Goal: Register for event/course

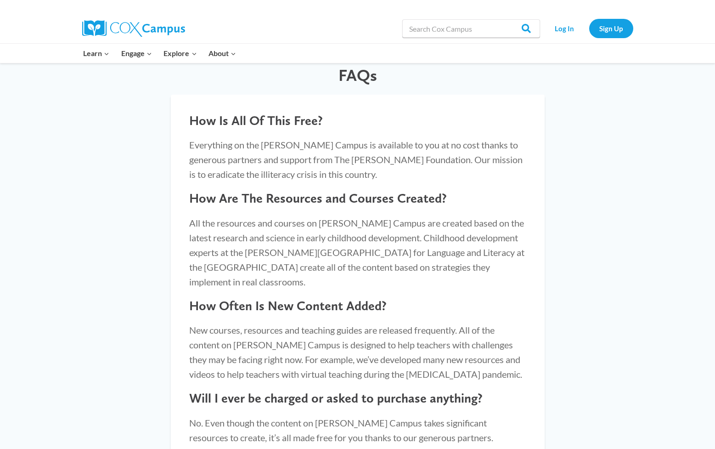
scroll to position [767, 0]
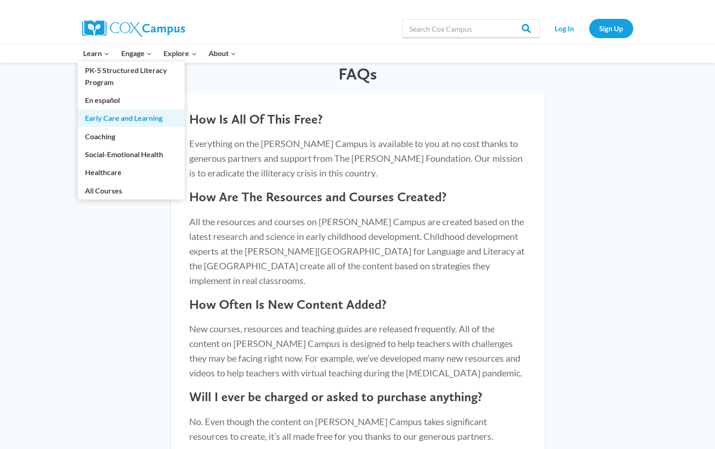
click at [138, 122] on link "Early Care and Learning" at bounding box center [131, 117] width 107 height 17
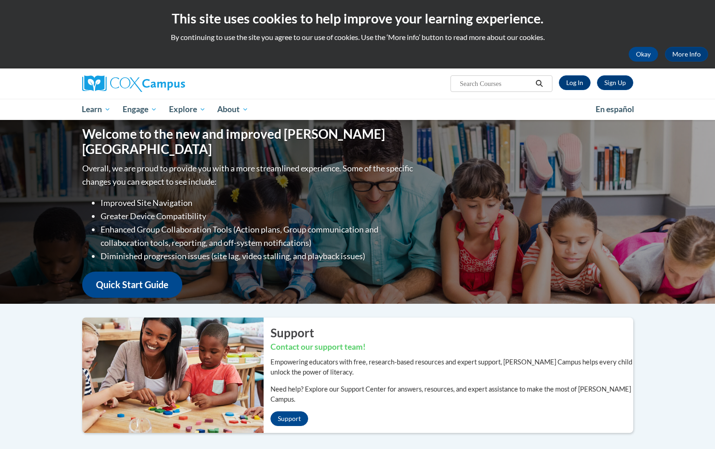
click at [108, 116] on link "Learn" at bounding box center [96, 109] width 41 height 21
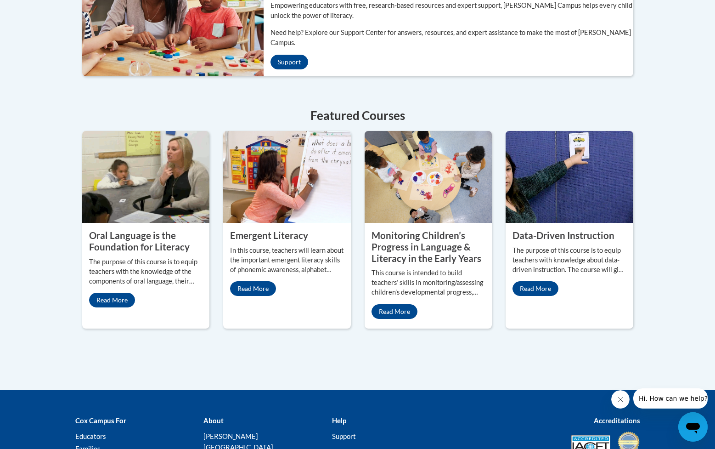
scroll to position [58, 0]
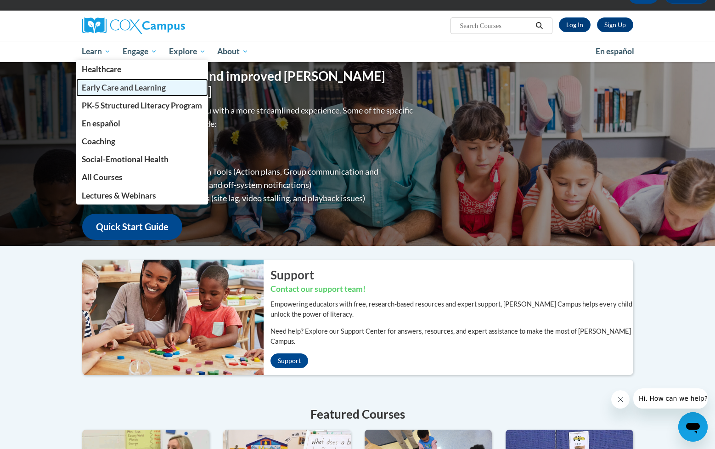
click at [147, 93] on link "Early Care and Learning" at bounding box center [142, 88] width 132 height 18
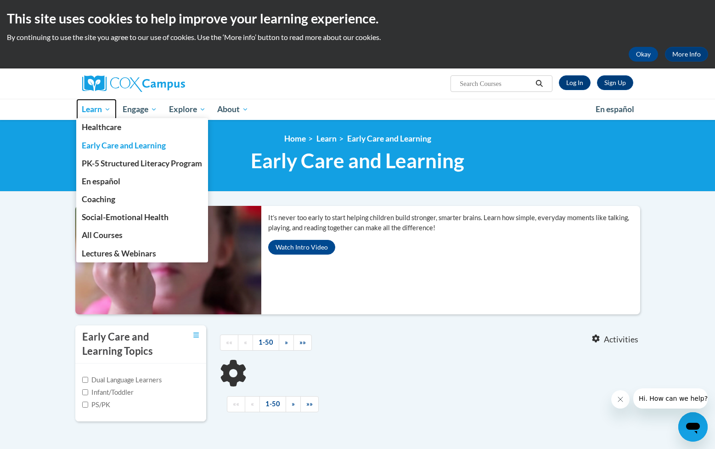
click at [102, 112] on span "Learn" at bounding box center [96, 109] width 29 height 11
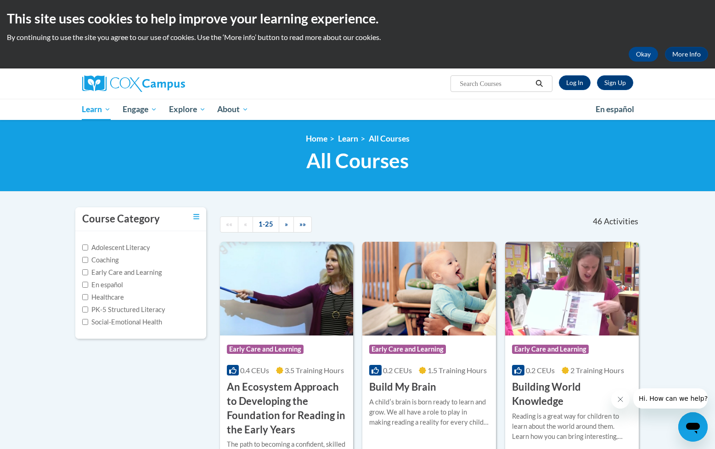
click at [132, 274] on label "Early Care and Learning" at bounding box center [121, 272] width 79 height 10
click at [88, 274] on input "Early Care and Learning" at bounding box center [85, 272] width 6 height 6
checkbox input "true"
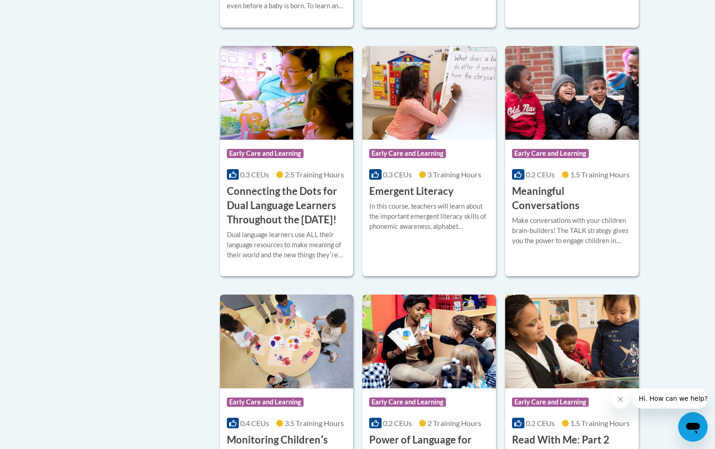
scroll to position [453, 0]
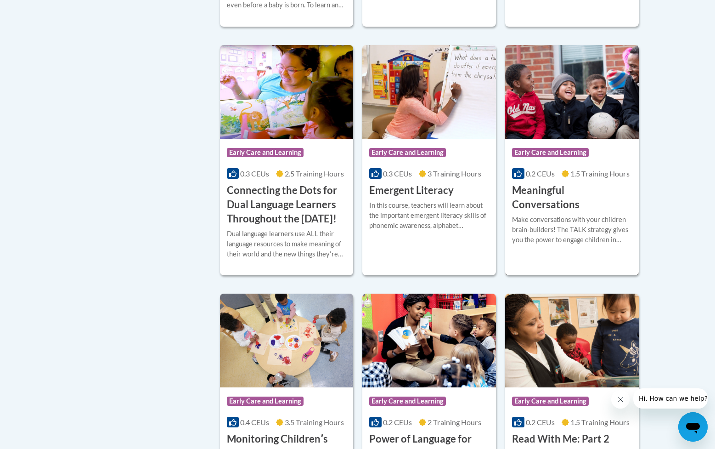
click at [558, 215] on div "Make conversations with your children brain-builders! The TALK strategy gives y…" at bounding box center [572, 230] width 120 height 30
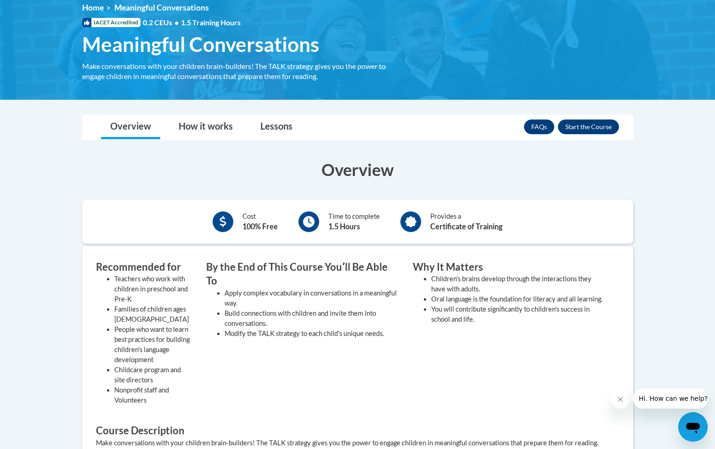
scroll to position [120, 0]
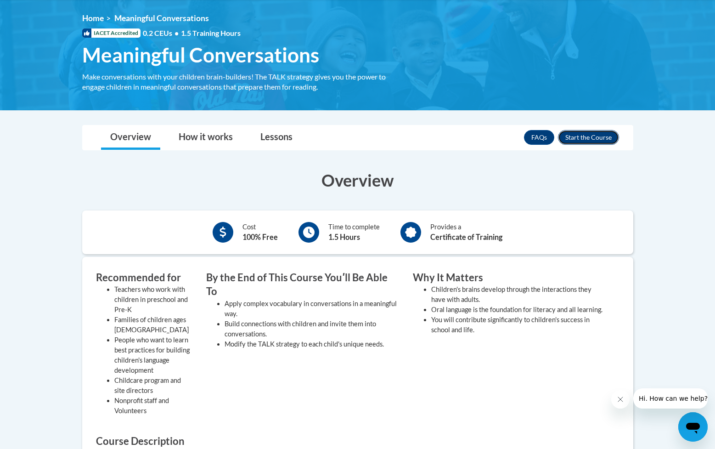
drag, startPoint x: 572, startPoint y: 136, endPoint x: 570, endPoint y: 141, distance: 6.0
click at [572, 136] on button "Enroll" at bounding box center [588, 137] width 61 height 15
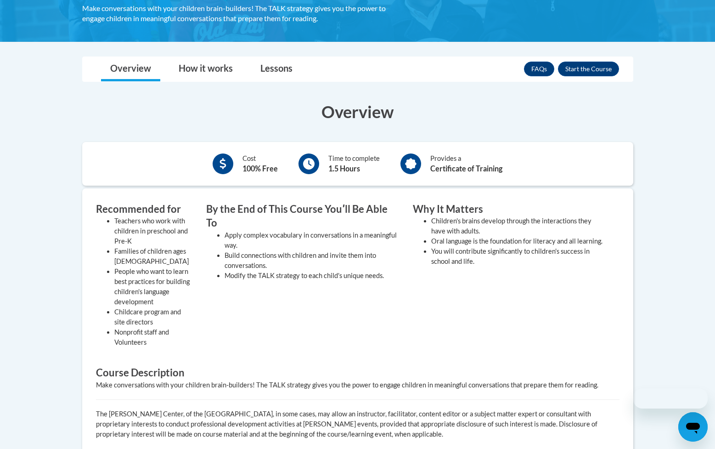
scroll to position [120, 0]
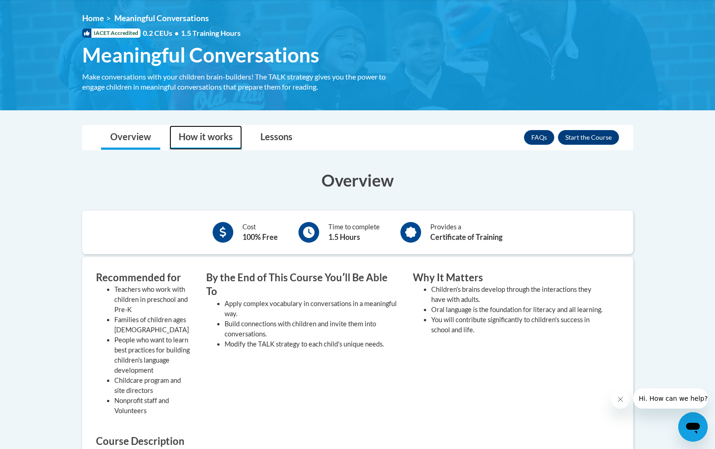
click at [206, 140] on link "How it works" at bounding box center [206, 137] width 73 height 24
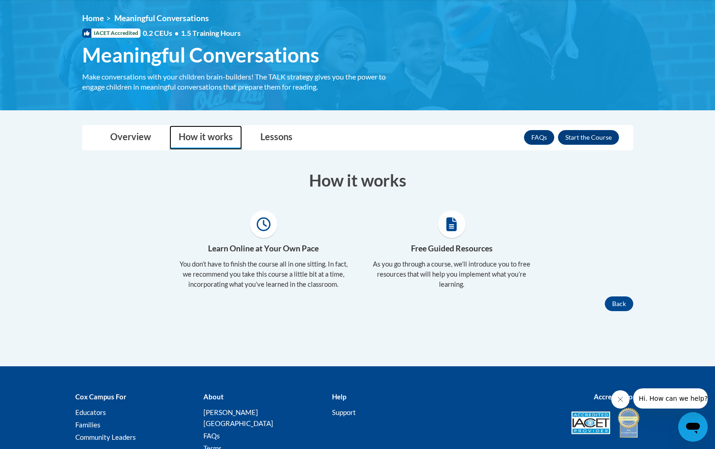
scroll to position [120, 0]
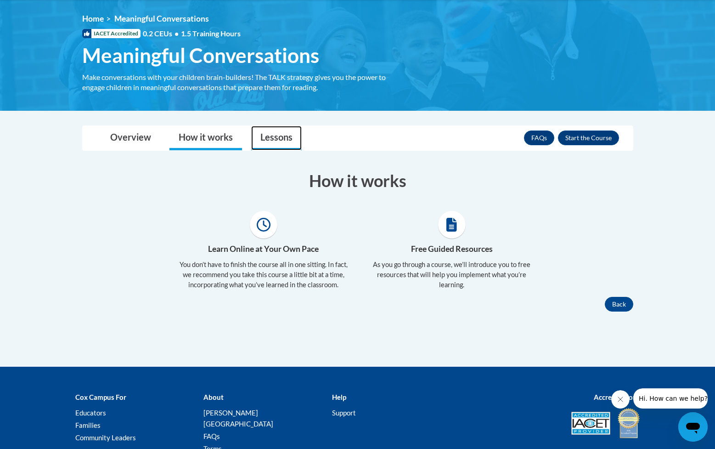
click at [273, 138] on link "Lessons" at bounding box center [276, 138] width 51 height 24
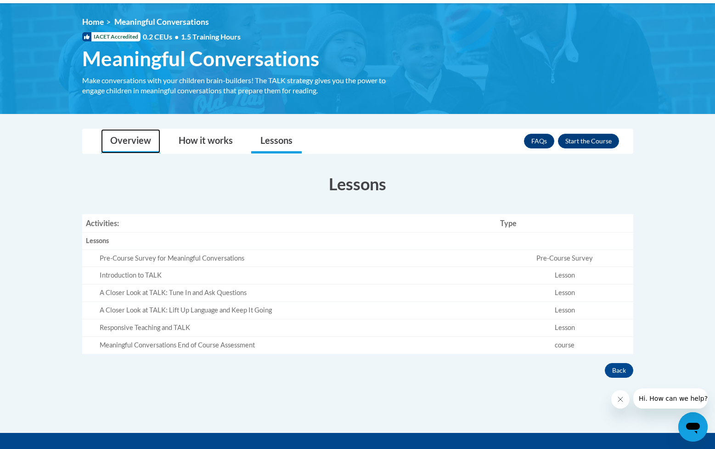
scroll to position [114, 0]
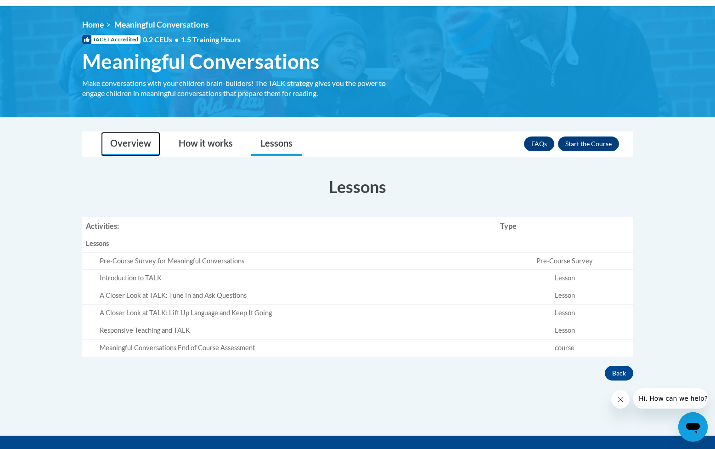
click at [139, 136] on link "Overview" at bounding box center [130, 144] width 59 height 24
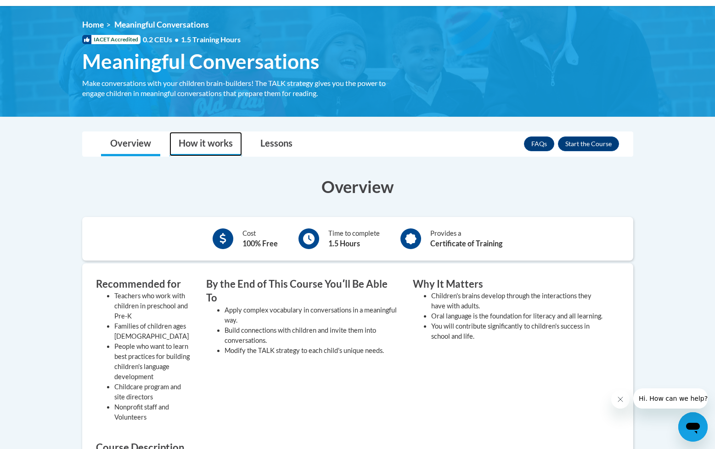
click at [200, 142] on link "How it works" at bounding box center [206, 144] width 73 height 24
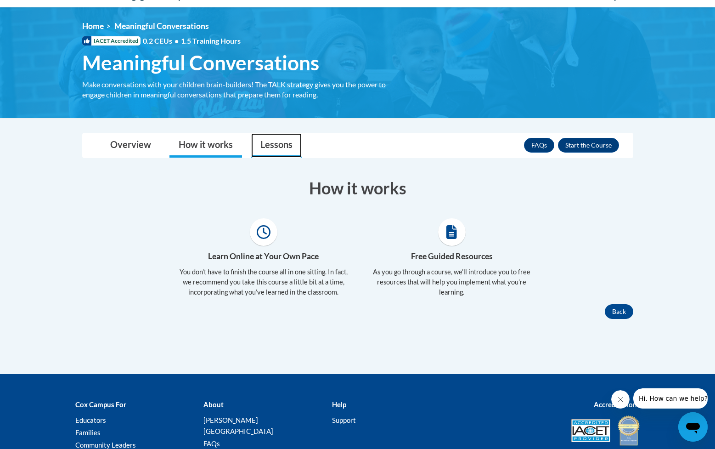
click at [254, 137] on link "Lessons" at bounding box center [276, 145] width 51 height 24
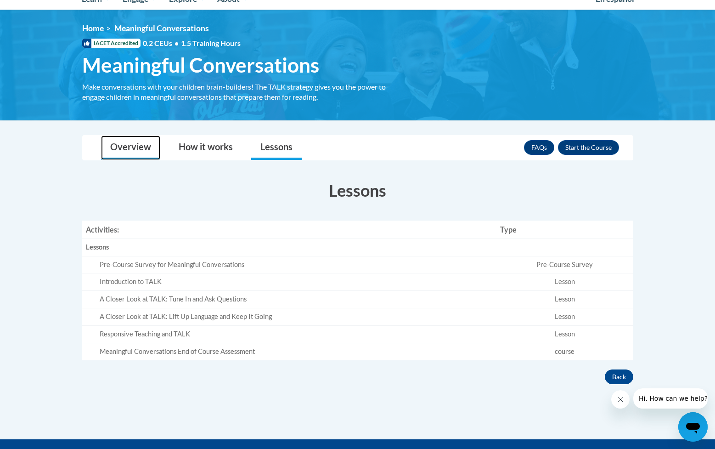
click at [151, 134] on body "This site uses cookies to help improve your learning experience. By continuing …" at bounding box center [357, 246] width 715 height 712
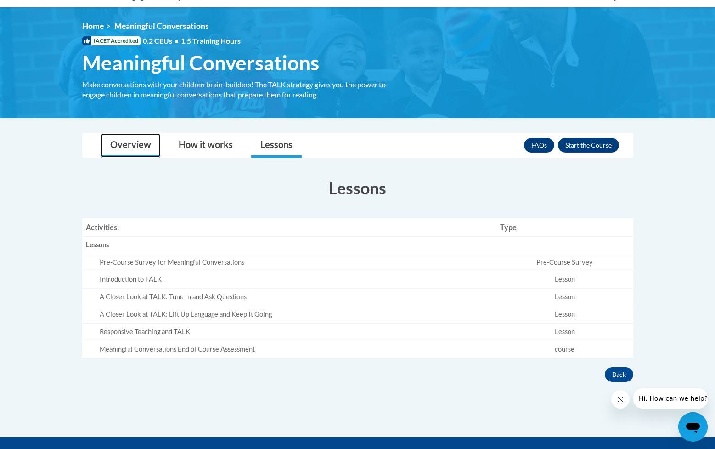
drag, startPoint x: 119, startPoint y: 136, endPoint x: 126, endPoint y: 139, distance: 7.0
click at [119, 136] on link "Overview" at bounding box center [130, 145] width 59 height 24
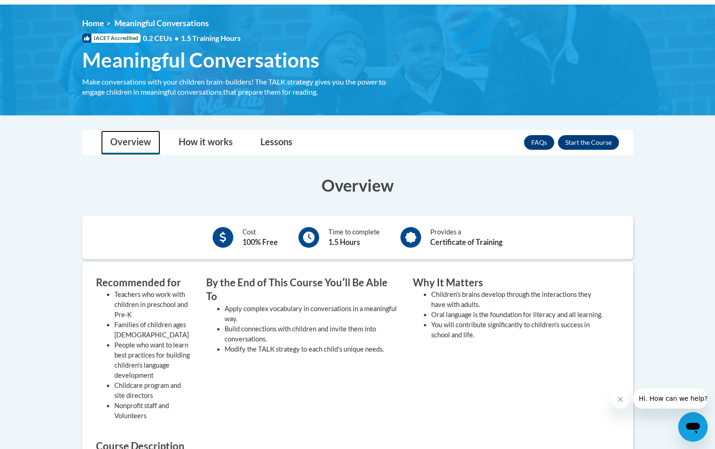
scroll to position [115, 0]
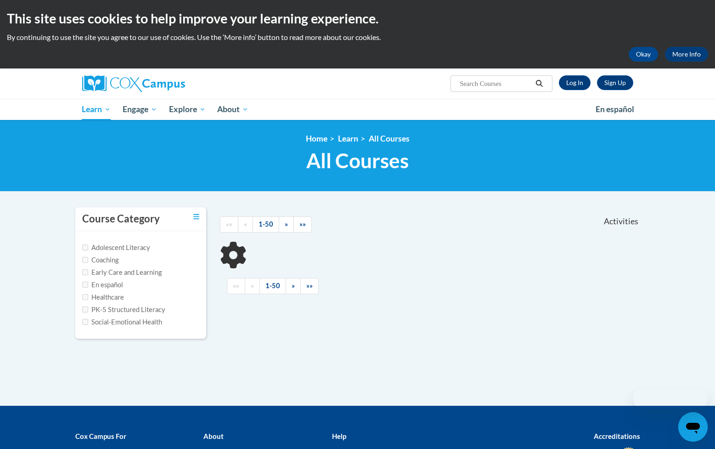
scroll to position [108, 0]
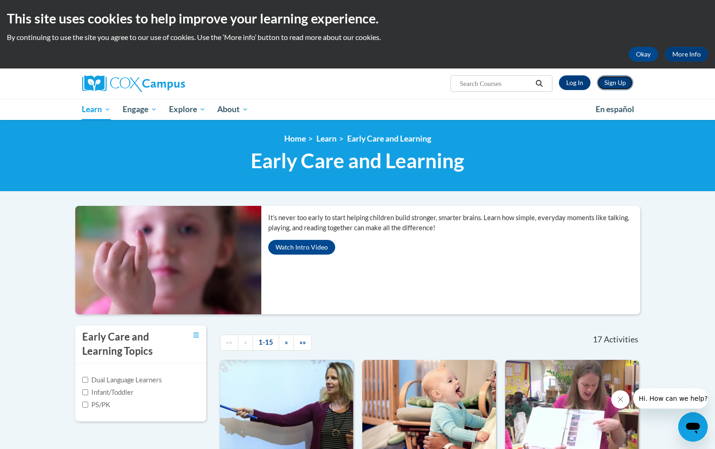
click at [617, 79] on link "Sign Up" at bounding box center [615, 82] width 36 height 15
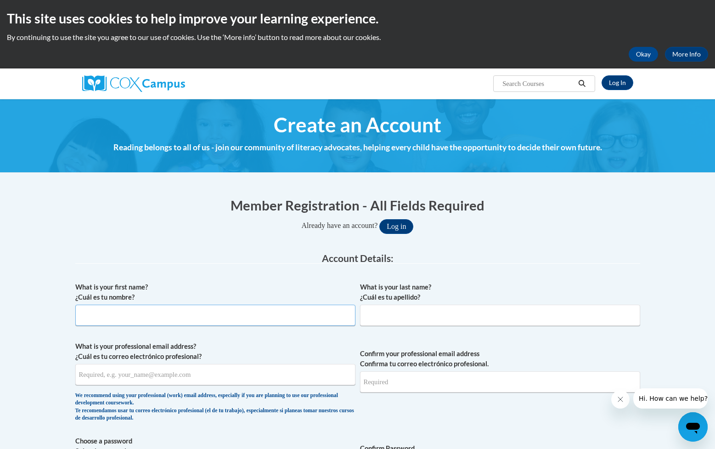
click at [237, 315] on input "What is your first name? ¿Cuál es tu nombre?" at bounding box center [215, 315] width 280 height 21
type input "Katie"
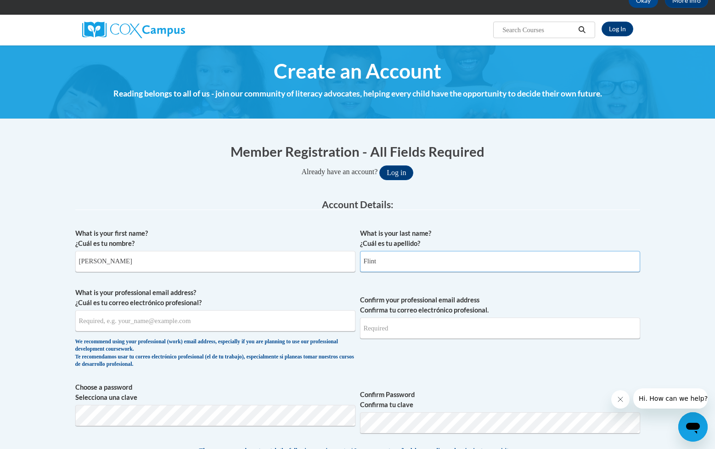
scroll to position [70, 0]
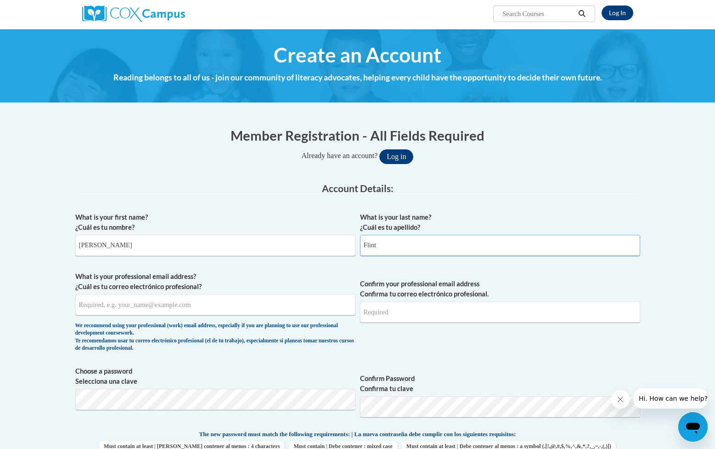
type input "Flint"
click at [175, 309] on input "What is your professional email address? ¿Cuál es tu correo electrónico profesi…" at bounding box center [215, 304] width 280 height 21
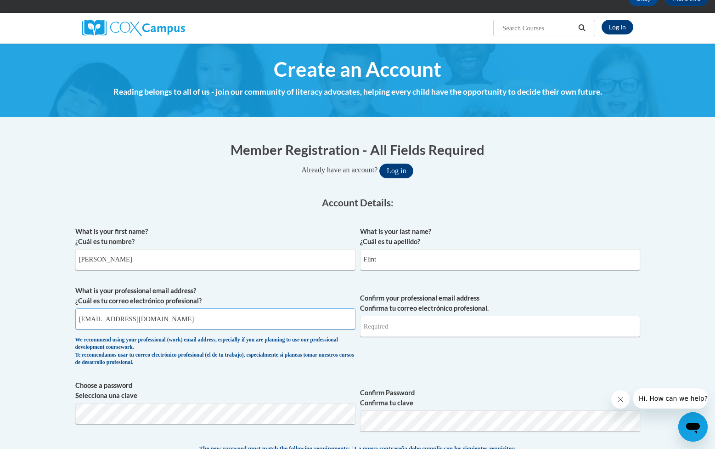
type input "kflint@alaskajewishcampus.org"
click at [400, 326] on input "Confirm your professional email address Confirma tu correo electrónico profesio…" at bounding box center [500, 326] width 280 height 21
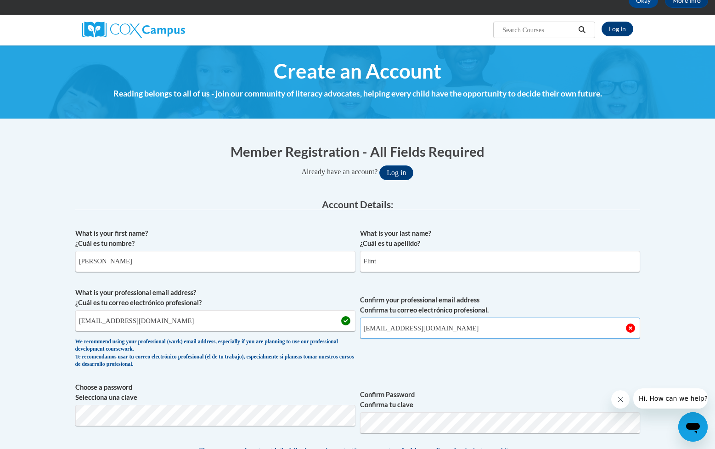
type input "kflint@alaskajewishcampus.org"
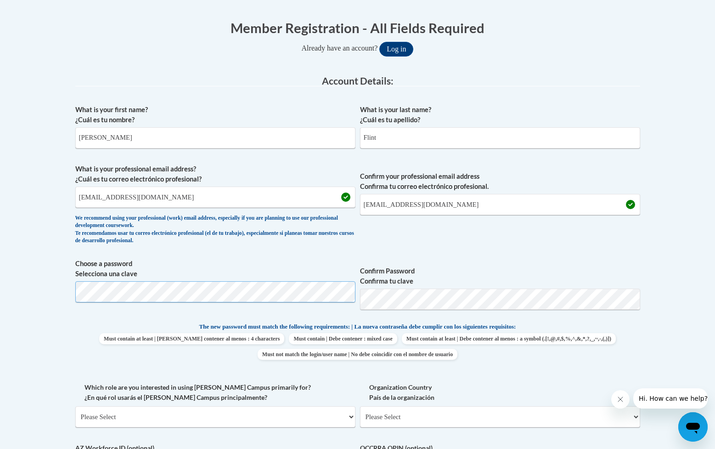
scroll to position [173, 0]
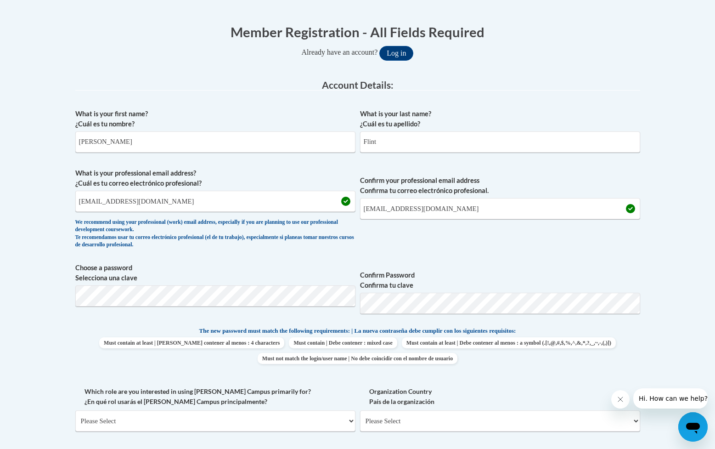
click at [334, 392] on label "Which role are you interested in using Cox Campus primarily for? ¿En qué rol us…" at bounding box center [215, 396] width 280 height 20
click at [334, 410] on select "Please Select College/University | Colegio/Universidad Community/Nonprofit Part…" at bounding box center [215, 420] width 280 height 21
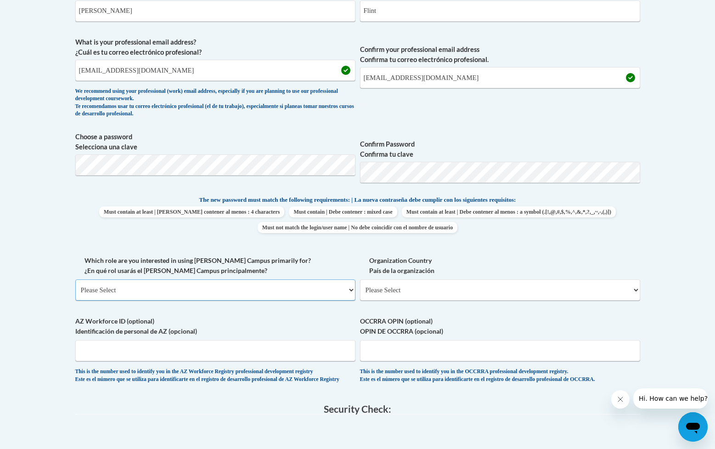
scroll to position [307, 0]
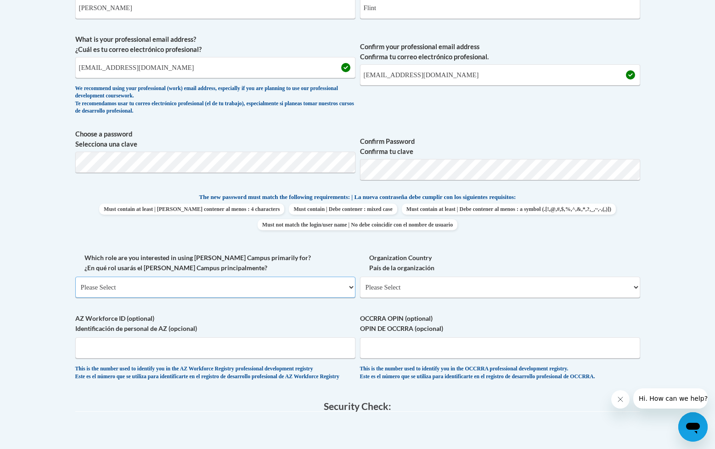
click at [225, 294] on select "Please Select College/University | Colegio/Universidad Community/Nonprofit Part…" at bounding box center [215, 287] width 280 height 21
select select "fbf2d438-af2f-41f8-98f1-81c410e29de3"
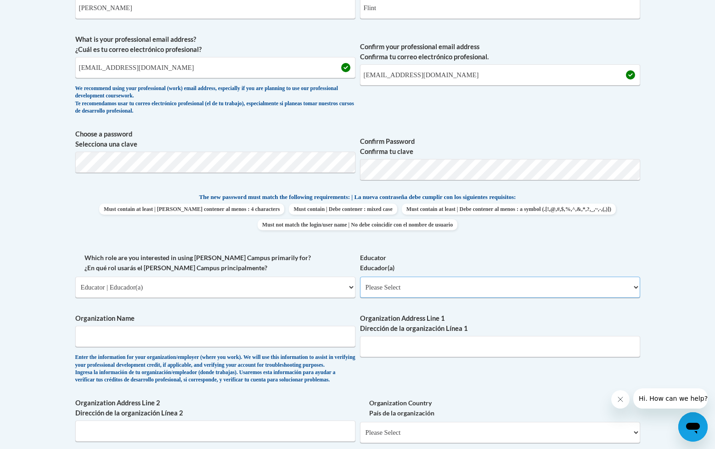
click at [400, 289] on select "Please Select Early Learning/Daycare Teacher/Family Home Care Provider | Maestr…" at bounding box center [500, 287] width 280 height 21
click at [444, 290] on select "Please Select Early Learning/Daycare Teacher/Family Home Care Provider | Maestr…" at bounding box center [500, 287] width 280 height 21
select select "8e1a676a-2f1d-4924-8ba1-6ffde03e8dcb"
click at [286, 339] on input "Organization Name" at bounding box center [215, 336] width 280 height 21
type input "Gan Yeladim ELC"
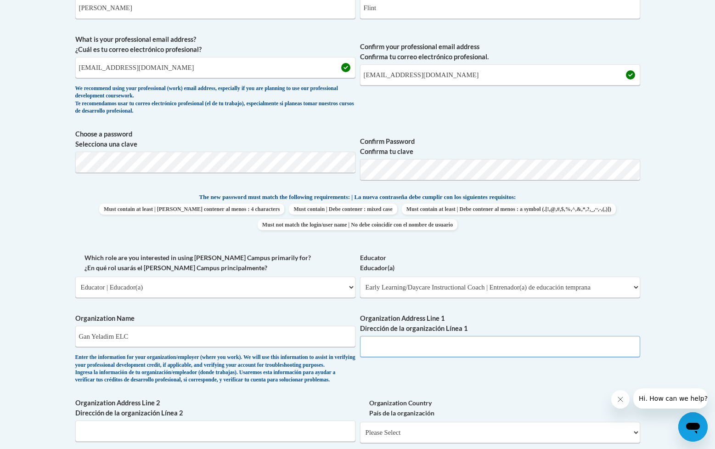
click at [491, 350] on input "Organization Address Line 1 Dirección de la organización Línea 1" at bounding box center [500, 346] width 280 height 21
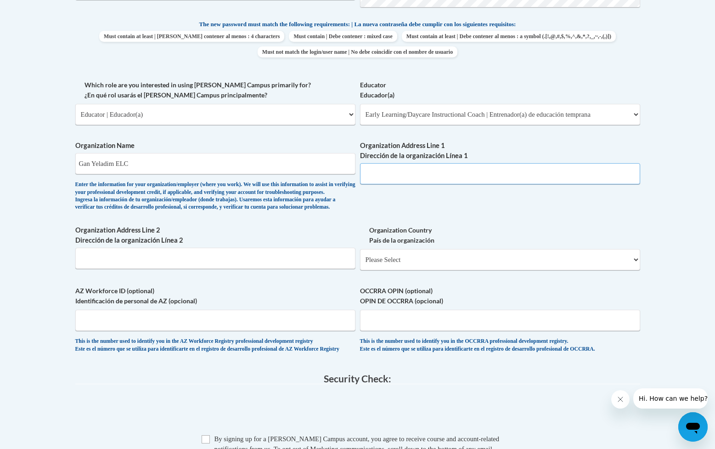
scroll to position [479, 0]
type input "1117 E 35th Ave"
click at [300, 267] on input "Organization Address Line 2 Dirección de la organización Línea 2" at bounding box center [215, 258] width 280 height 21
click at [448, 271] on select "Please Select United States | Estados Unidos Outside of the United States | Fue…" at bounding box center [500, 259] width 280 height 21
select select "ad49bcad-a171-4b2e-b99c-48b446064914"
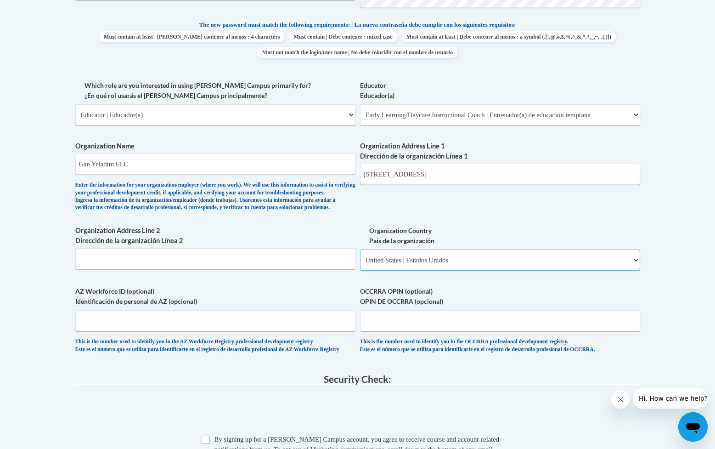
select select
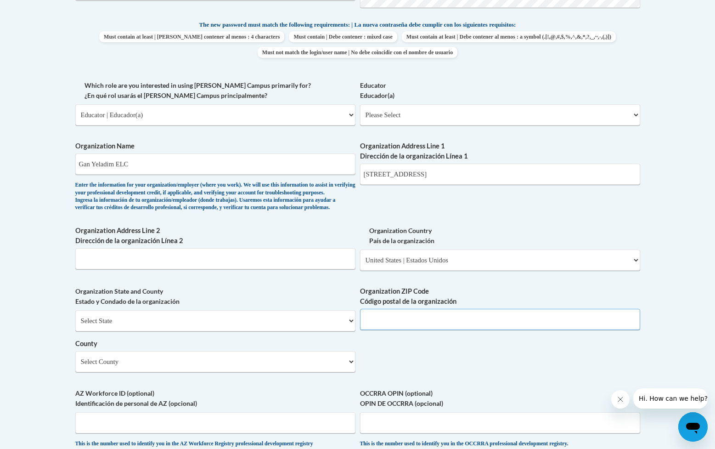
click at [406, 330] on input "Organization ZIP Code Código postal de la organización" at bounding box center [500, 319] width 280 height 21
type input "99508"
click at [328, 371] on select "Select County Aleutians East Aleutians West Anchorage Bethel Bristol Bay Chugac…" at bounding box center [215, 360] width 280 height 21
select select "Anchorage"
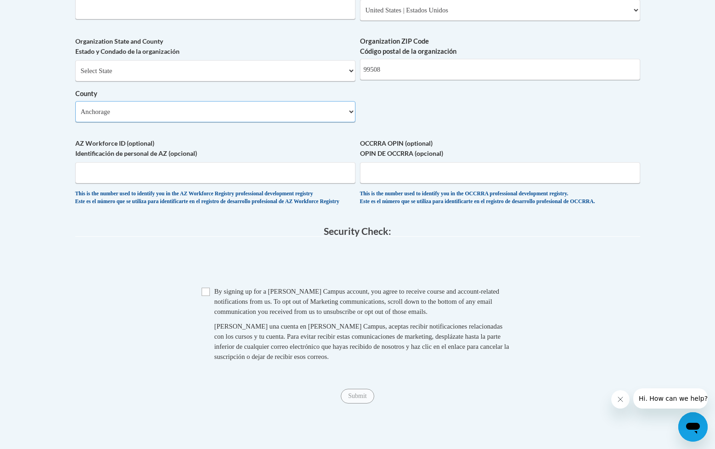
scroll to position [731, 0]
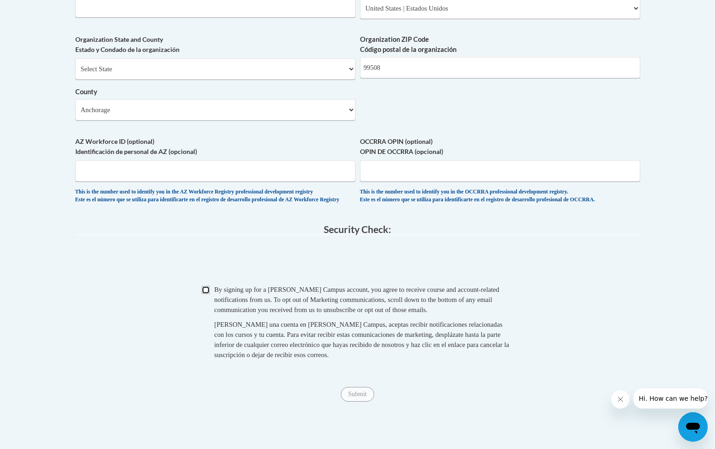
click at [205, 294] on input "Checkbox" at bounding box center [206, 290] width 8 height 8
checkbox input "true"
drag, startPoint x: 363, startPoint y: 417, endPoint x: 370, endPoint y: 418, distance: 7.0
click at [363, 401] on input "Submit" at bounding box center [357, 394] width 33 height 15
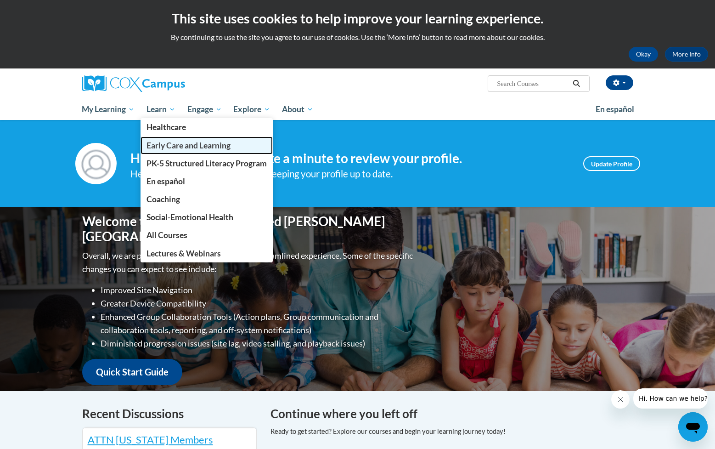
click at [210, 149] on span "Early Care and Learning" at bounding box center [189, 146] width 84 height 10
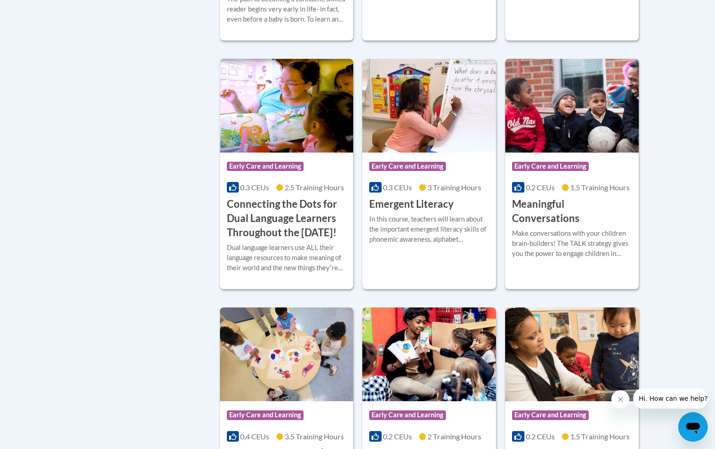
scroll to position [566, 0]
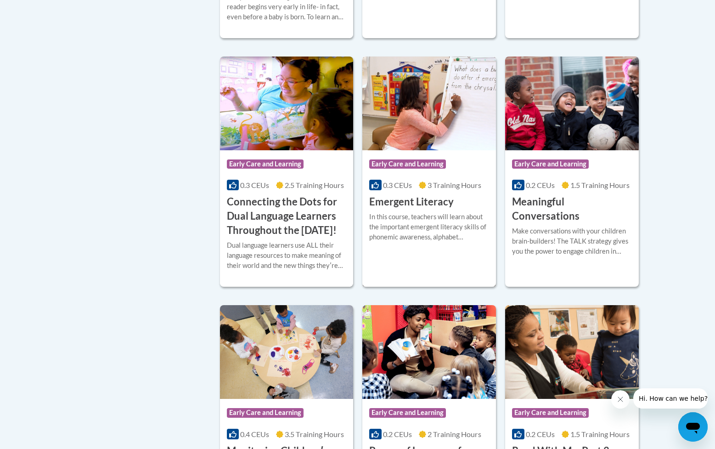
click at [426, 229] on div "In this course, teachers will learn about the important emergent literacy skill…" at bounding box center [429, 227] width 120 height 30
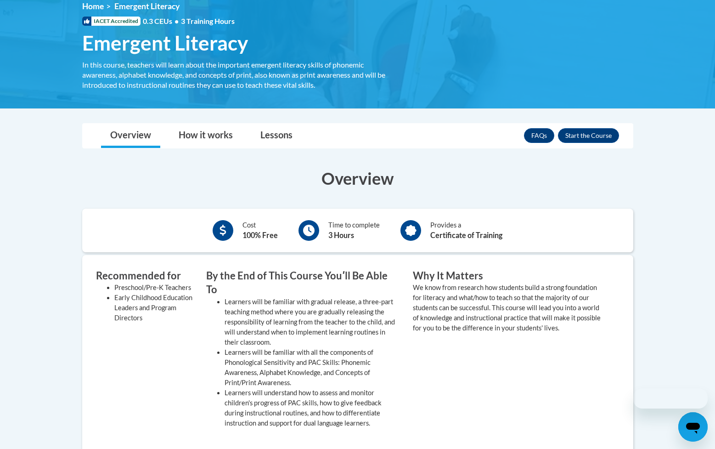
scroll to position [135, 0]
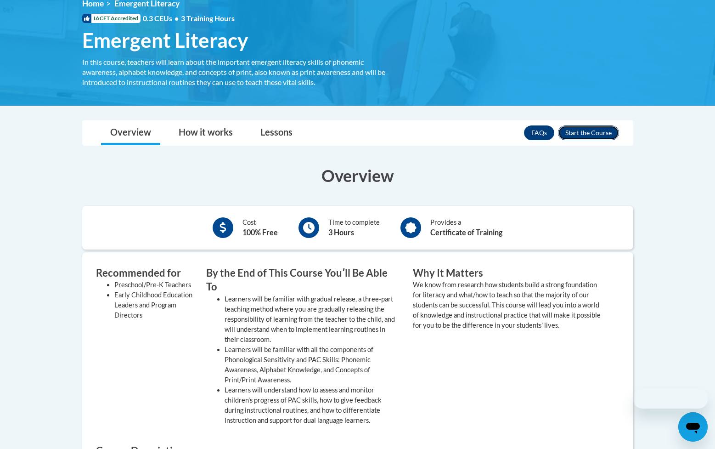
click at [599, 128] on button "Enroll" at bounding box center [588, 132] width 61 height 15
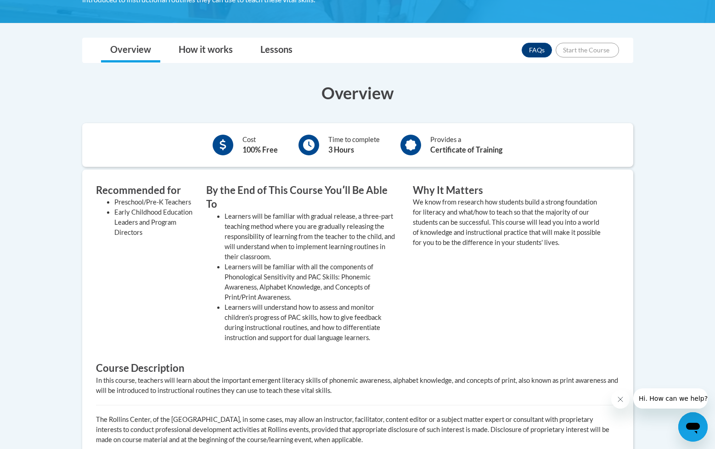
scroll to position [219, 0]
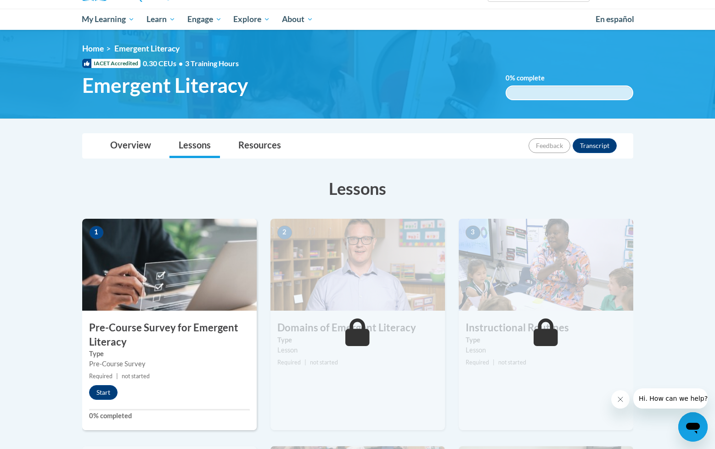
scroll to position [92, 0]
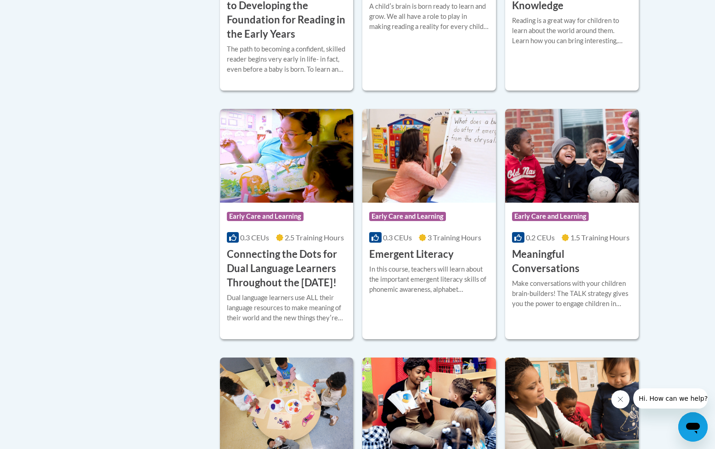
scroll to position [514, 0]
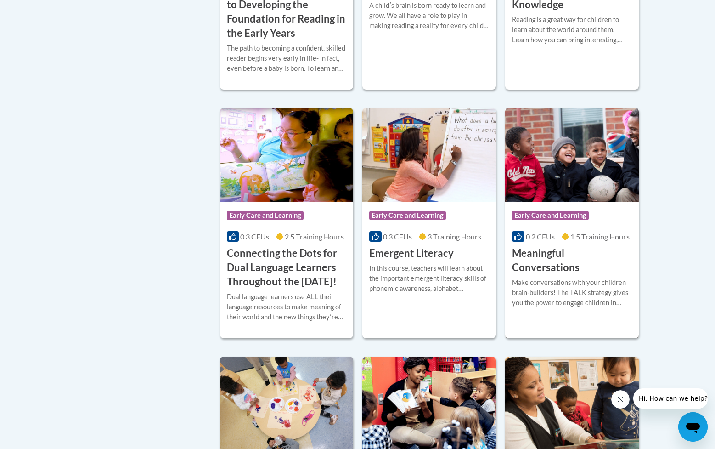
click at [560, 176] on img at bounding box center [572, 155] width 134 height 94
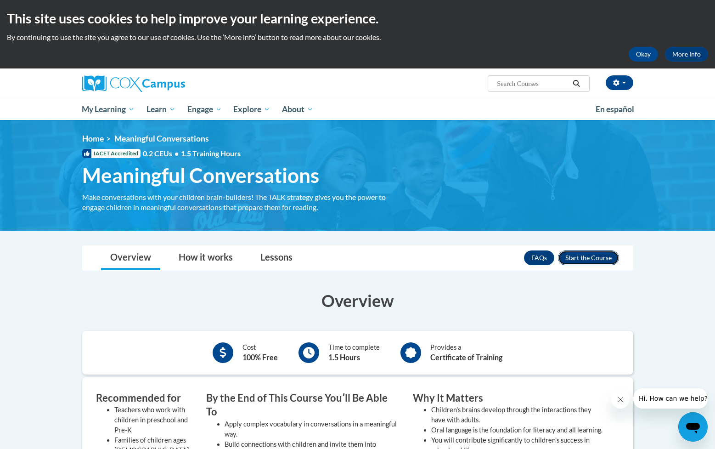
click at [601, 259] on button "Enroll" at bounding box center [588, 257] width 61 height 15
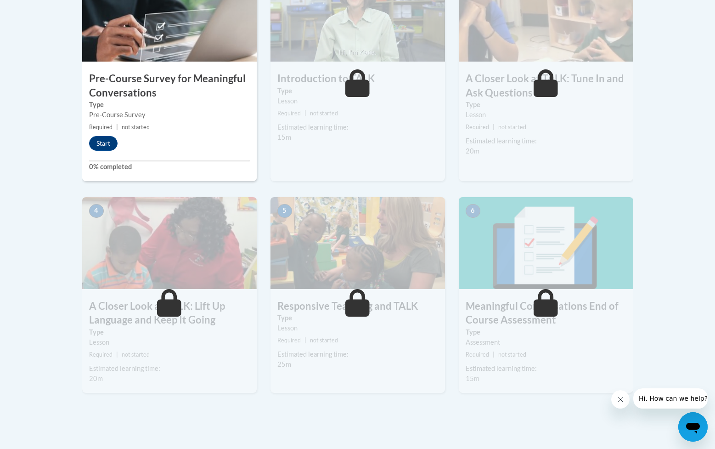
scroll to position [339, 0]
click at [107, 144] on button "Start" at bounding box center [103, 143] width 28 height 15
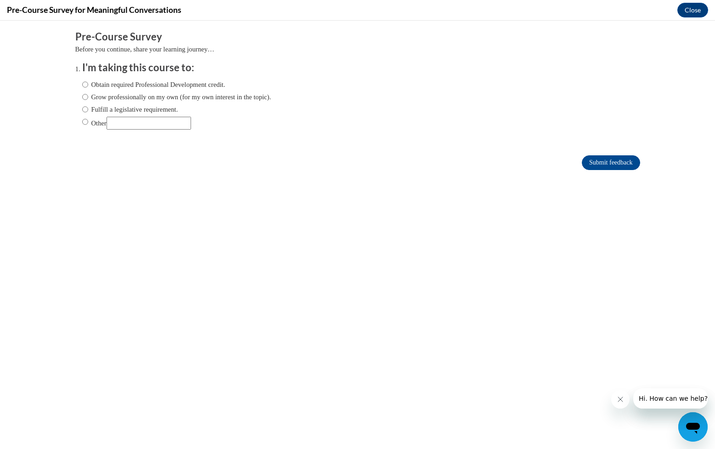
scroll to position [0, 0]
click at [687, 14] on button "Close" at bounding box center [693, 10] width 31 height 15
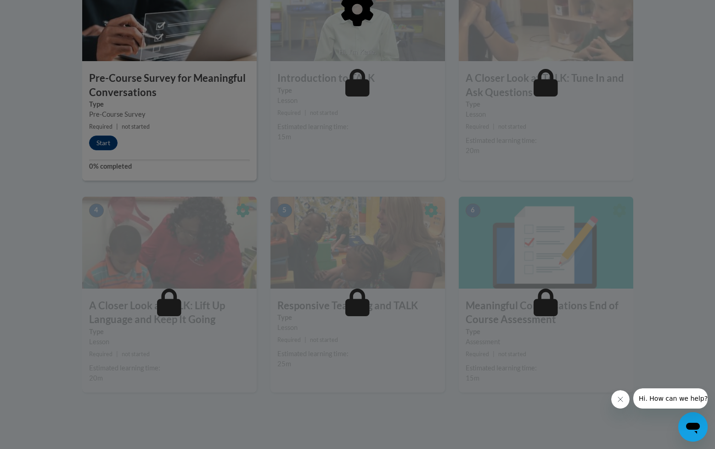
click at [362, 79] on div at bounding box center [357, 56] width 551 height 175
click at [578, 92] on div at bounding box center [357, 56] width 551 height 175
